Goal: Task Accomplishment & Management: Manage account settings

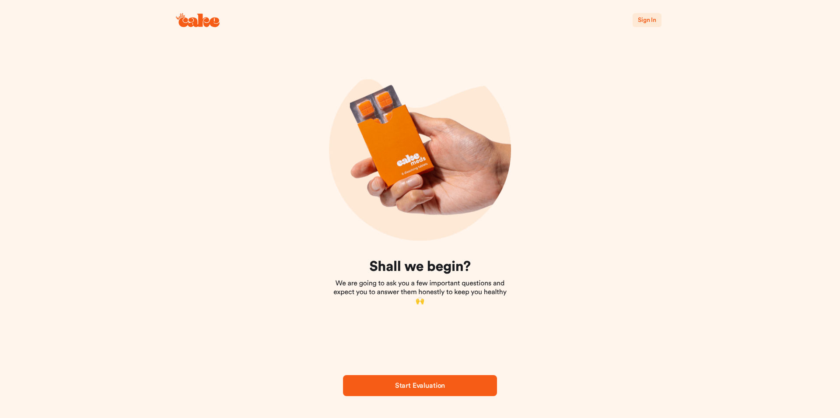
click at [648, 24] on span "Sign In" at bounding box center [647, 20] width 18 height 9
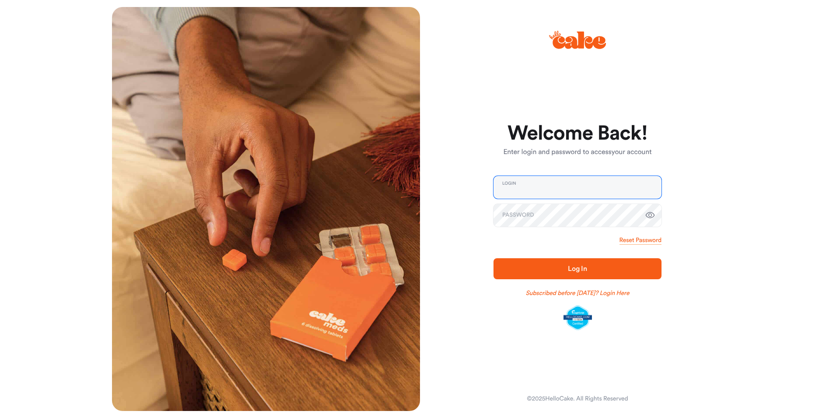
click at [568, 191] on input "email" at bounding box center [578, 187] width 168 height 23
type input "**********"
click at [618, 267] on span "Log In" at bounding box center [578, 269] width 140 height 11
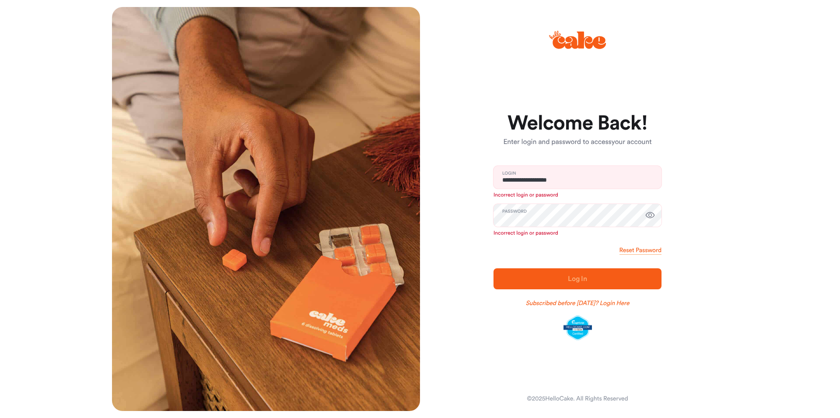
click at [696, 61] on div "**********" at bounding box center [574, 209] width 308 height 404
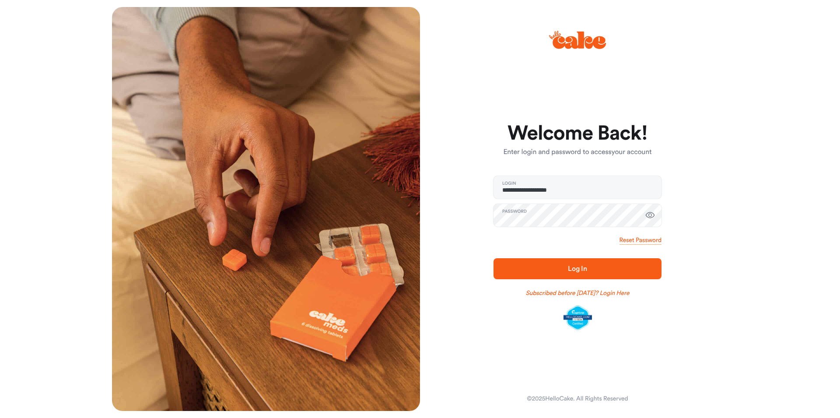
click at [589, 266] on span "Log In" at bounding box center [578, 269] width 140 height 11
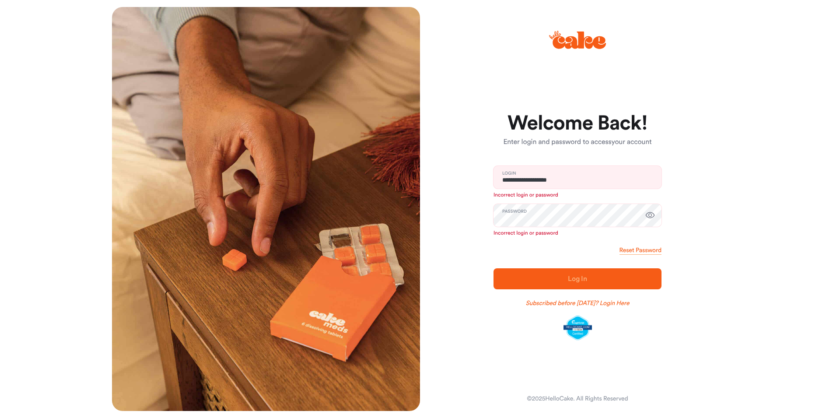
click at [650, 218] on icon "button" at bounding box center [650, 215] width 9 height 6
click at [637, 251] on link "Reset Password" at bounding box center [641, 250] width 42 height 9
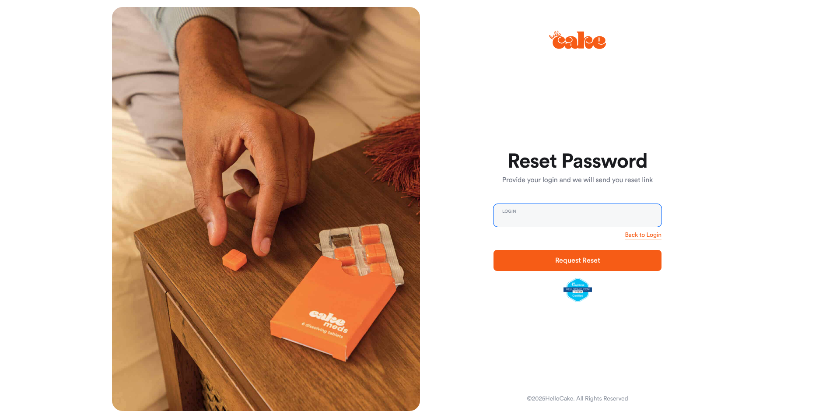
click at [580, 217] on input "email" at bounding box center [578, 215] width 168 height 23
type input "**********"
click at [565, 262] on span "Request Reset" at bounding box center [577, 260] width 45 height 7
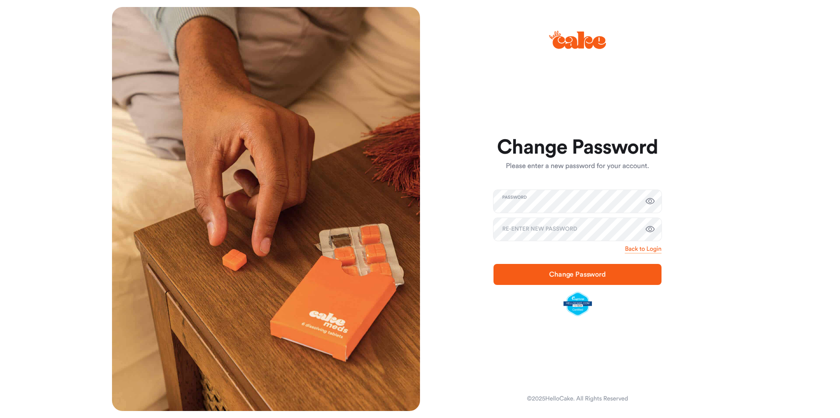
click at [647, 204] on icon "button" at bounding box center [650, 201] width 11 height 11
click at [646, 227] on icon "button" at bounding box center [650, 229] width 11 height 11
click at [622, 275] on span "Change Password" at bounding box center [578, 274] width 140 height 11
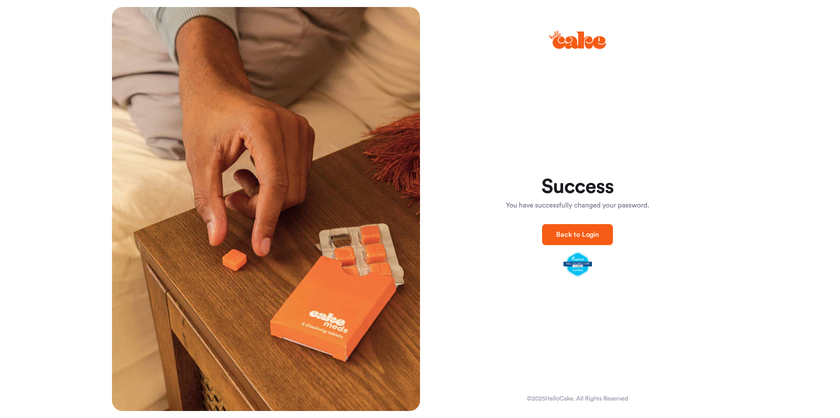
click at [580, 232] on span "Back to Login" at bounding box center [577, 234] width 43 height 7
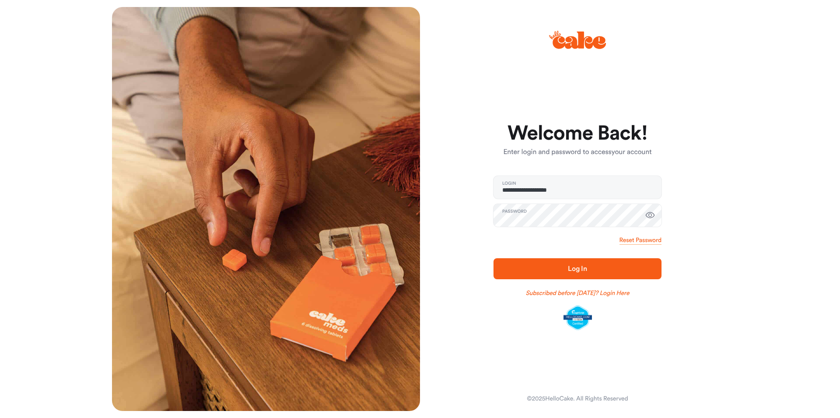
click at [585, 268] on span "Log In" at bounding box center [577, 268] width 19 height 7
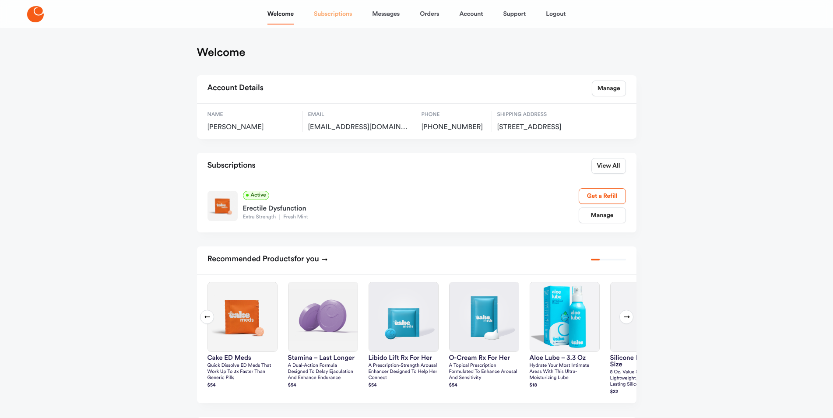
click at [348, 14] on link "Subscriptions" at bounding box center [333, 14] width 38 height 21
